Goal: Task Accomplishment & Management: Manage account settings

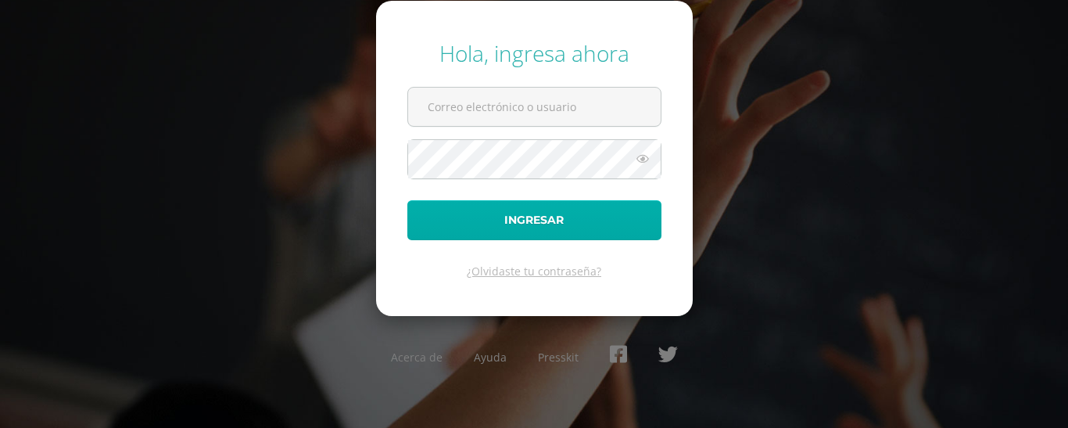
type input "[EMAIL_ADDRESS][DOMAIN_NAME]"
click at [567, 216] on button "Ingresar" at bounding box center [534, 220] width 254 height 40
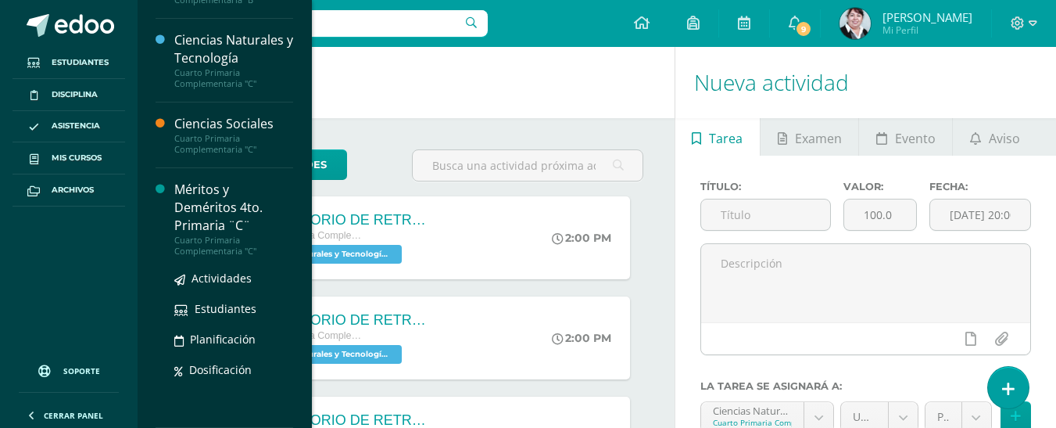
scroll to position [430, 0]
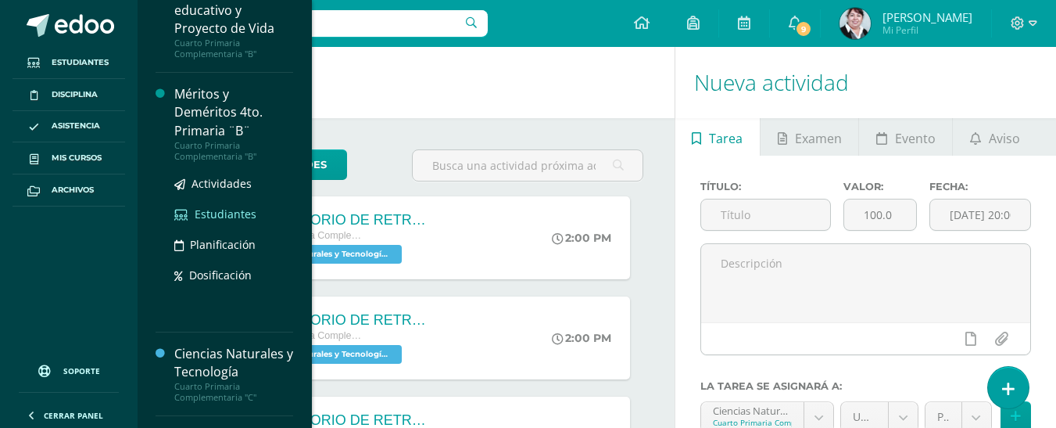
click at [206, 209] on span "Estudiantes" at bounding box center [226, 213] width 62 height 15
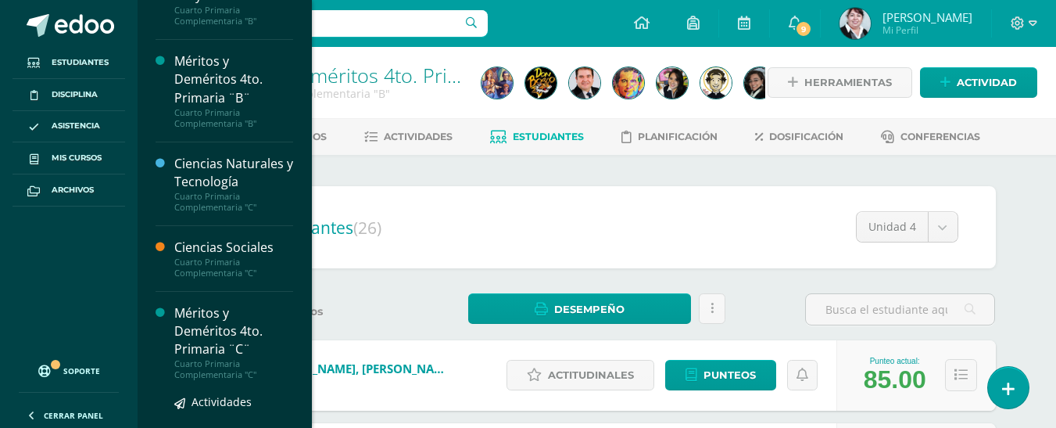
scroll to position [586, 0]
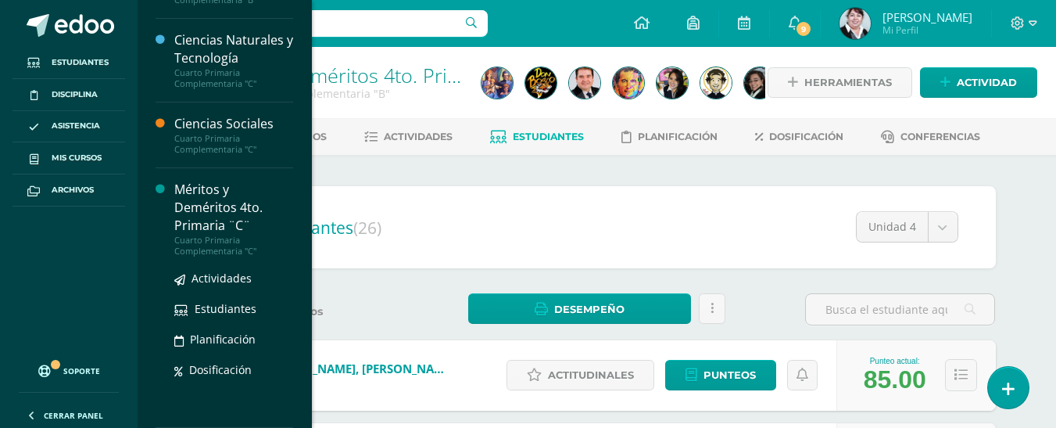
click at [199, 205] on div "Méritos y Deméritos 4to. Primaria ¨C¨" at bounding box center [233, 208] width 119 height 54
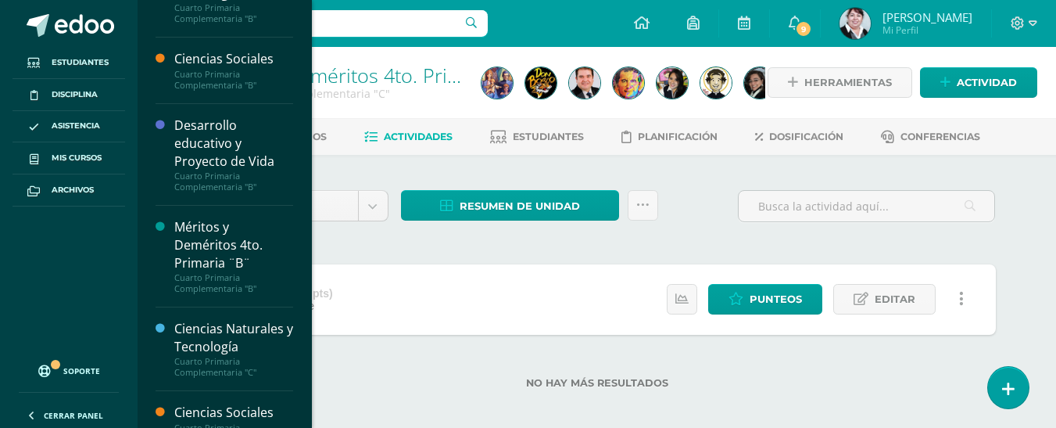
scroll to position [437, 0]
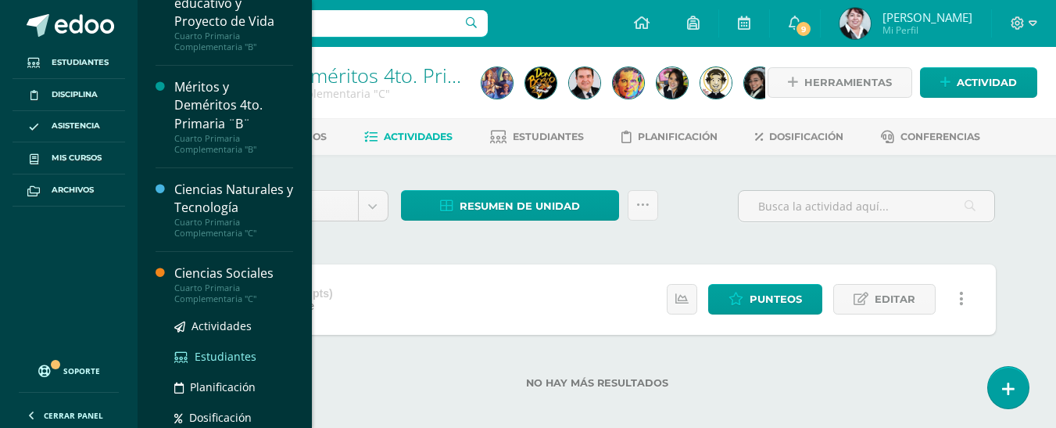
click at [220, 355] on span "Estudiantes" at bounding box center [226, 356] width 62 height 15
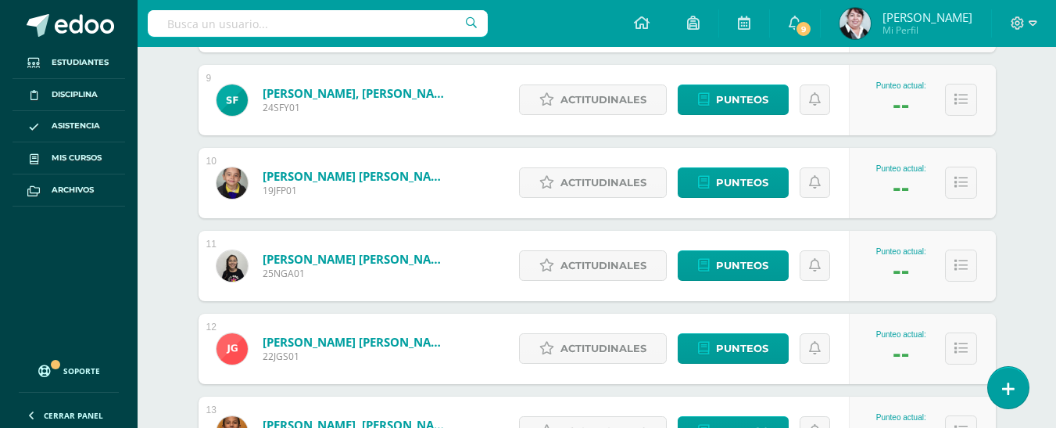
scroll to position [1172, 0]
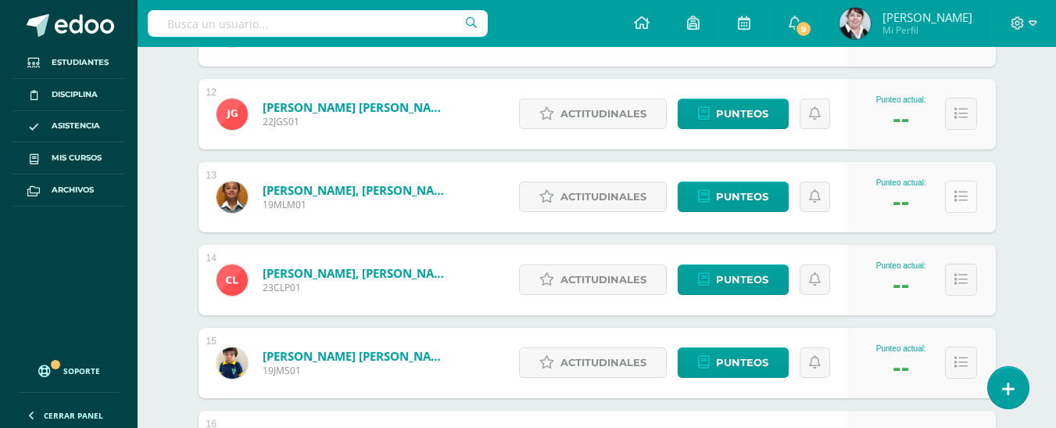
click at [958, 196] on icon at bounding box center [960, 196] width 13 height 13
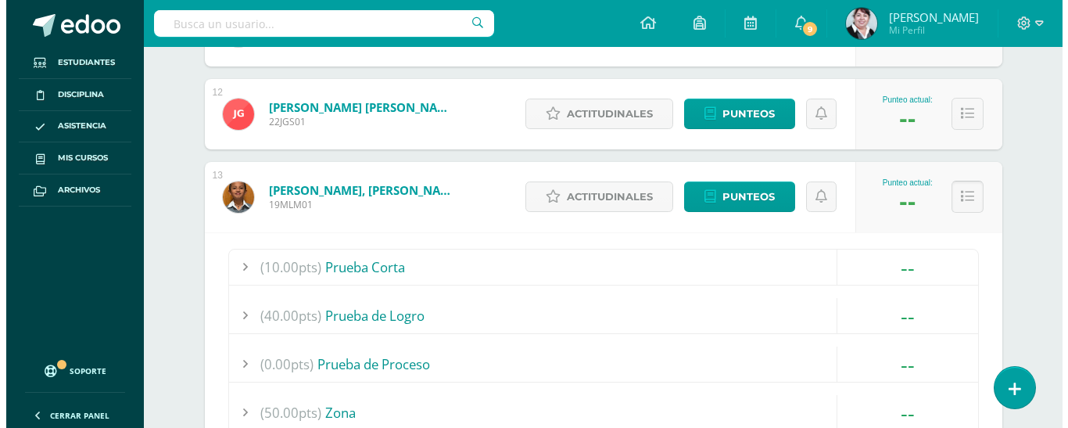
scroll to position [1485, 0]
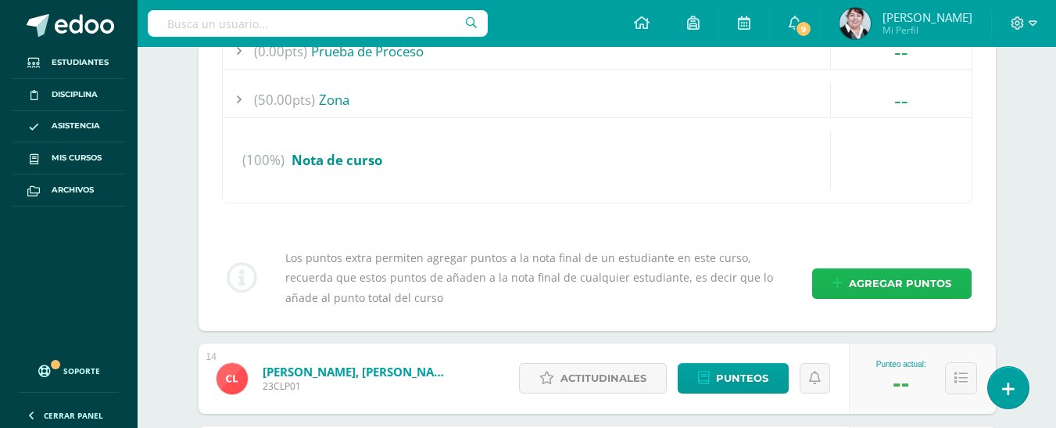
click at [885, 283] on span "Agregar puntos" at bounding box center [900, 283] width 102 height 29
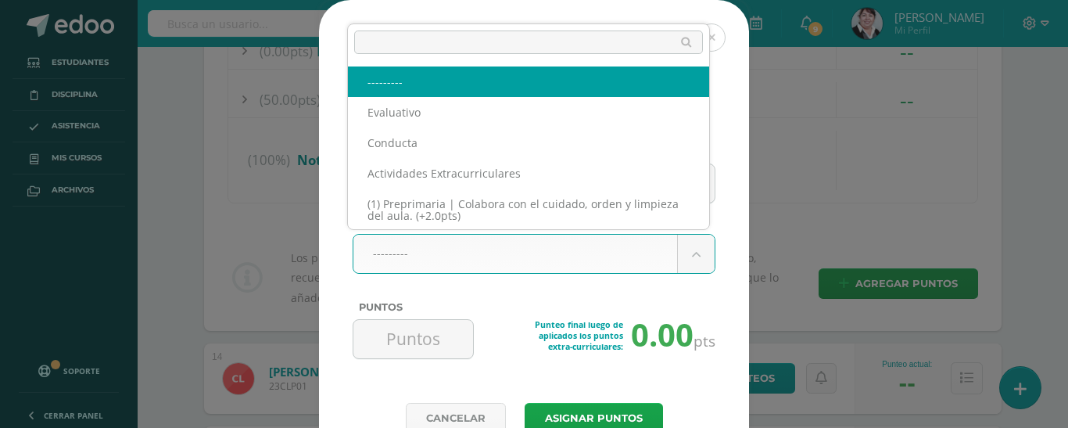
click at [690, 255] on body "Asignación de puntos extra-curriculares para Mateo Lara Razón de obtención de p…" at bounding box center [534, 96] width 1068 height 3162
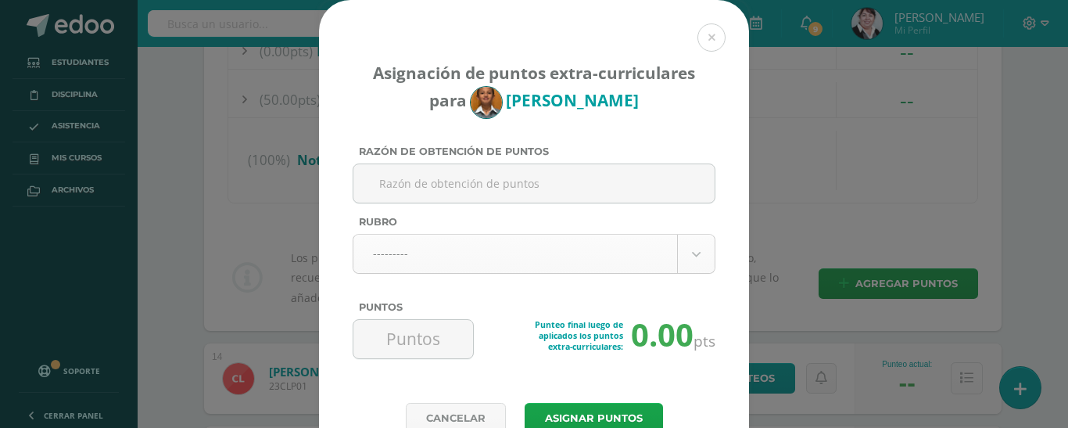
click at [690, 255] on body "Asignación de puntos extra-curriculares para Mateo Lara Razón de obtención de p…" at bounding box center [534, 96] width 1068 height 3162
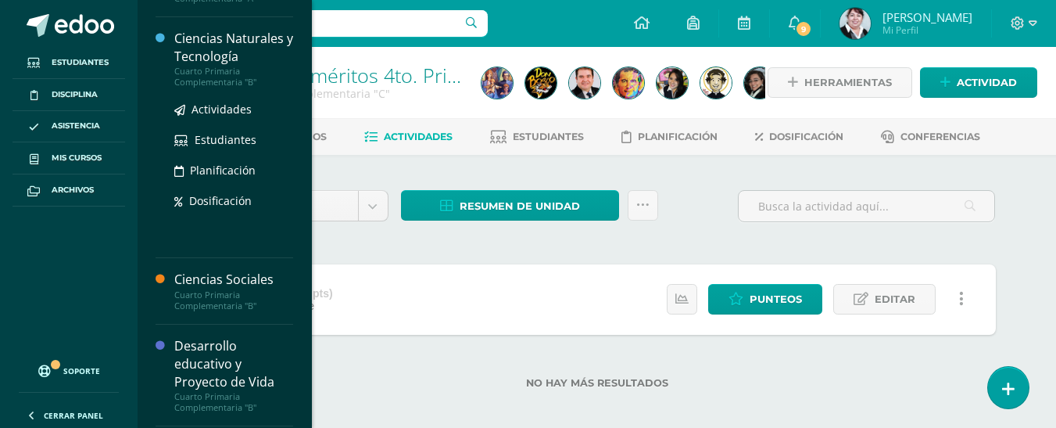
scroll to position [313, 0]
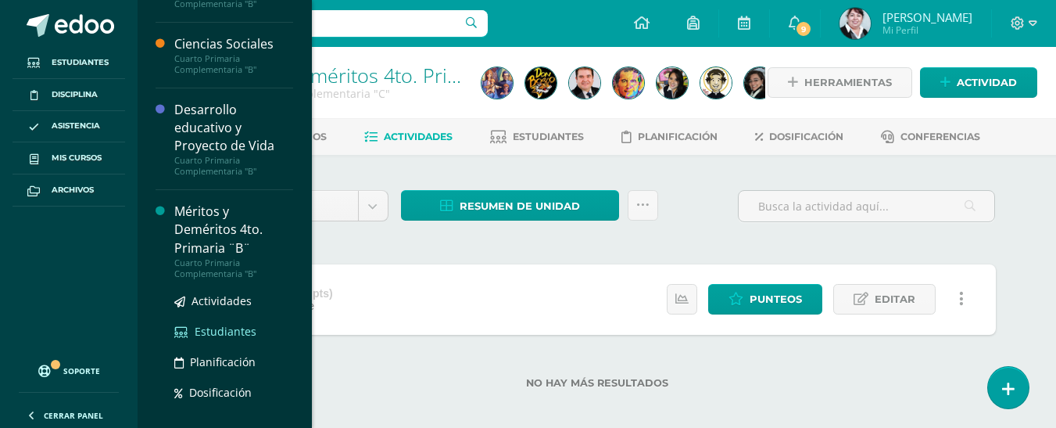
click at [223, 326] on span "Estudiantes" at bounding box center [226, 331] width 62 height 15
